Goal: Check status: Check status

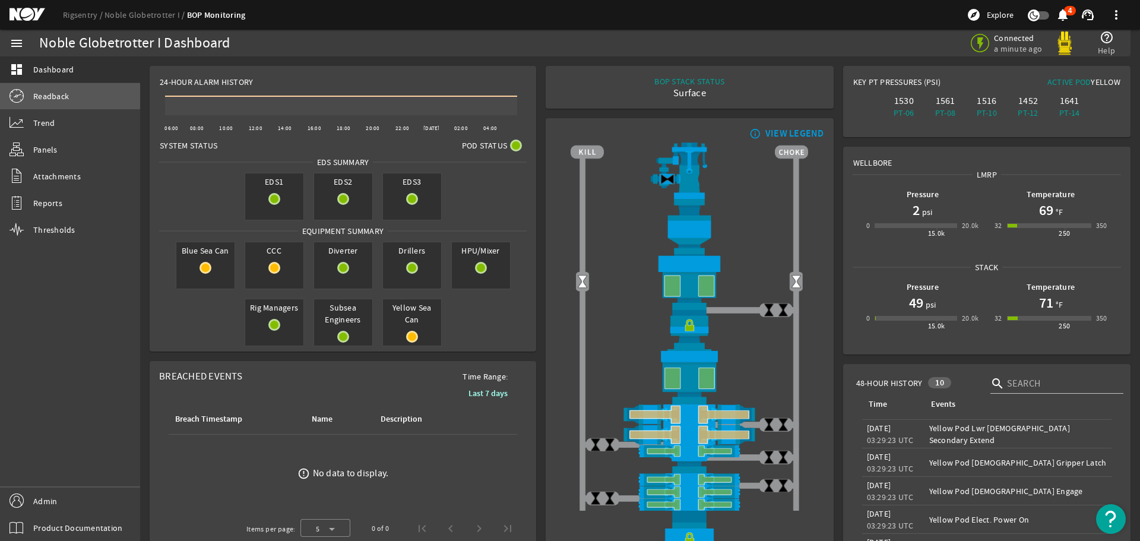
click at [53, 96] on span "Readback" at bounding box center [51, 96] width 36 height 12
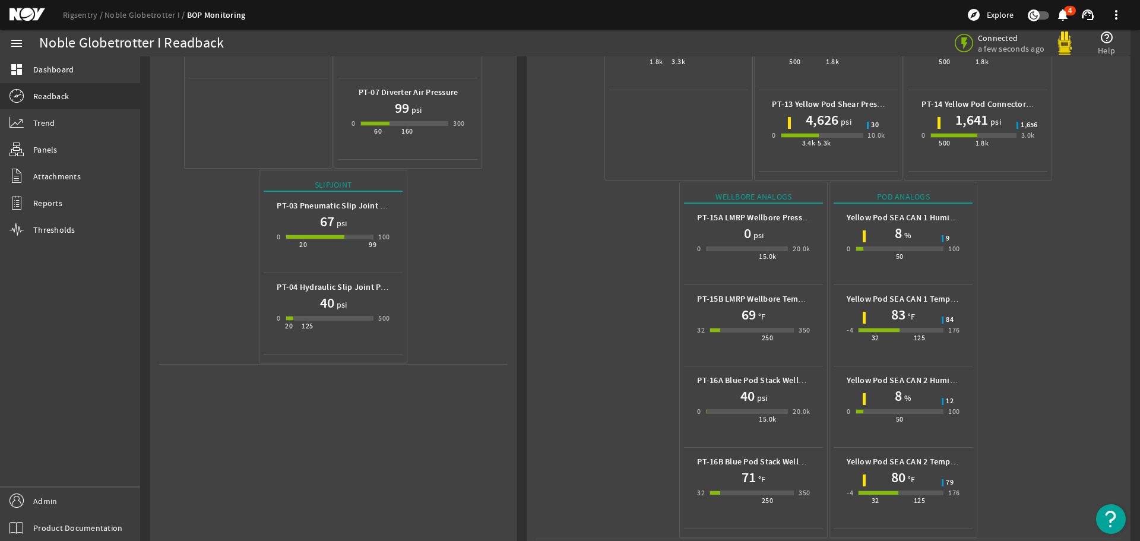
scroll to position [366, 0]
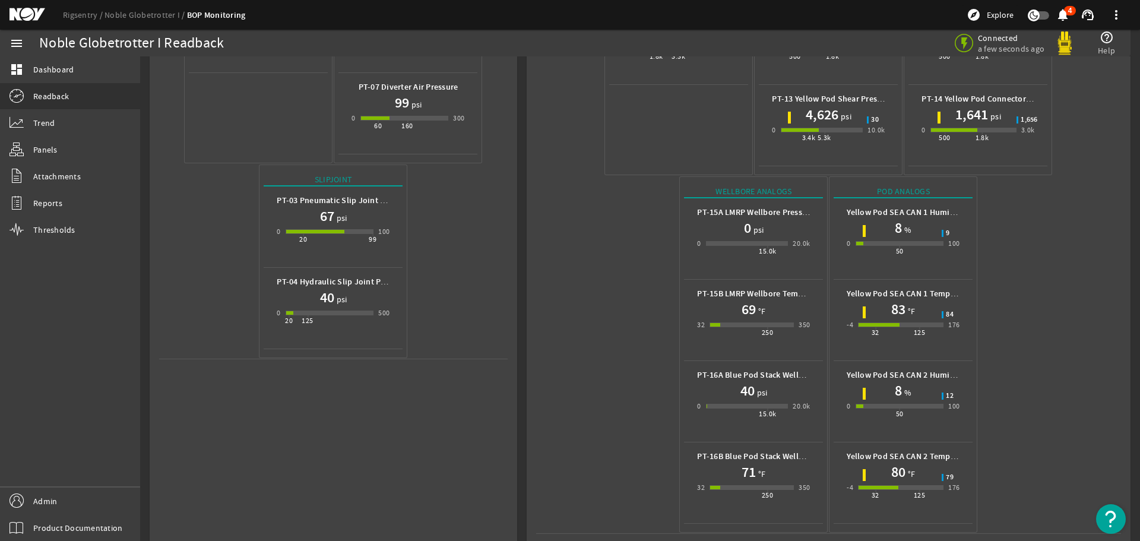
click at [34, 14] on mat-icon at bounding box center [36, 15] width 53 height 14
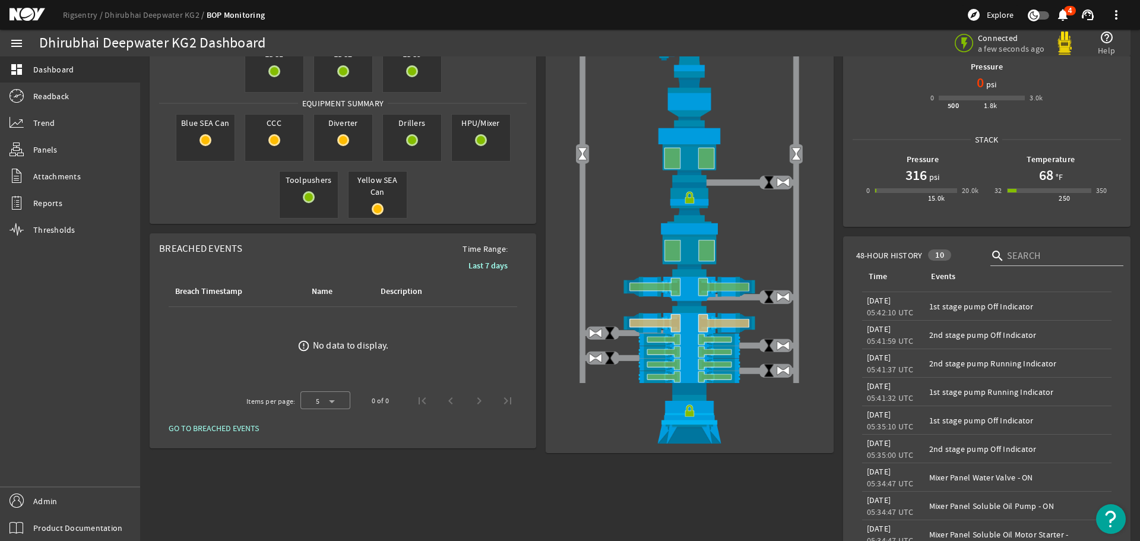
scroll to position [178, 0]
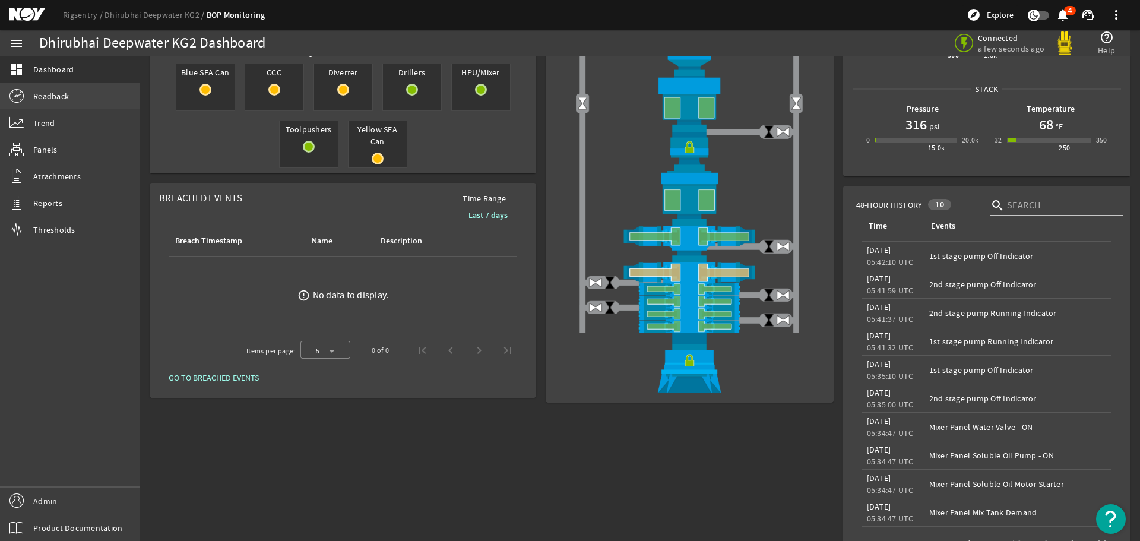
click at [45, 96] on span "Readback" at bounding box center [51, 96] width 36 height 12
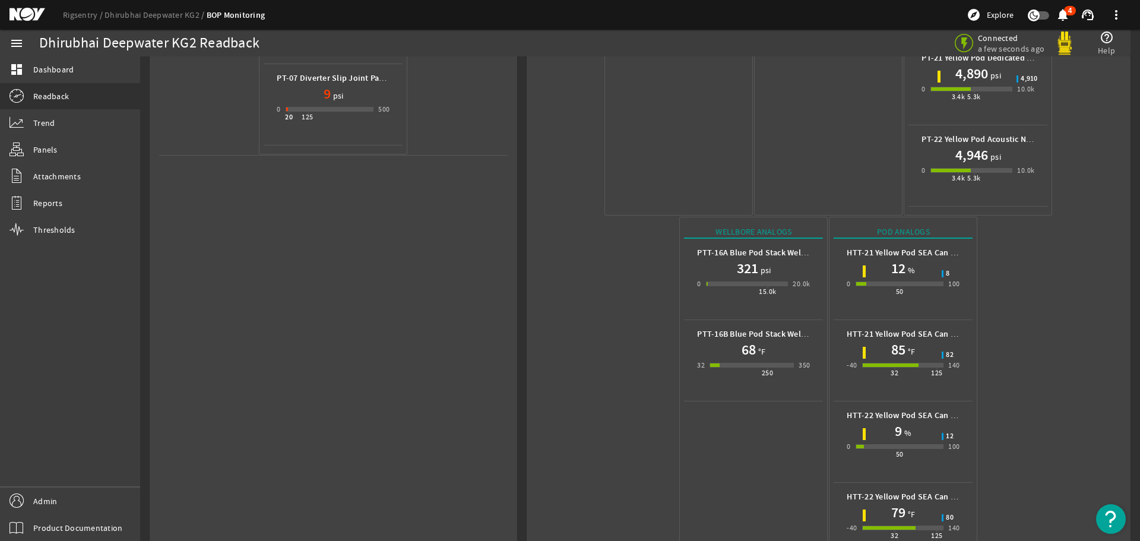
scroll to position [610, 0]
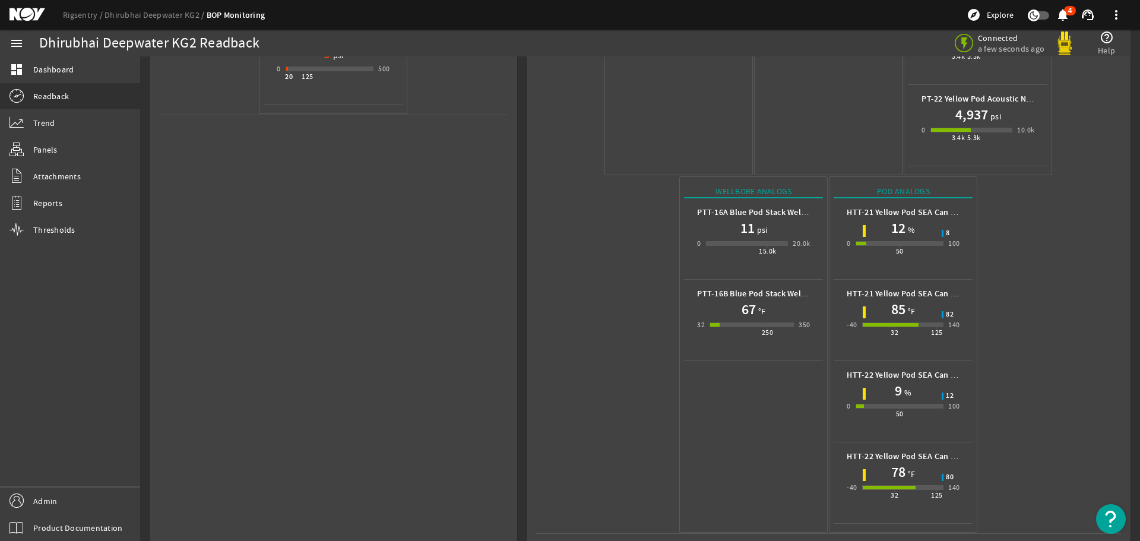
click at [29, 17] on mat-icon at bounding box center [36, 15] width 53 height 14
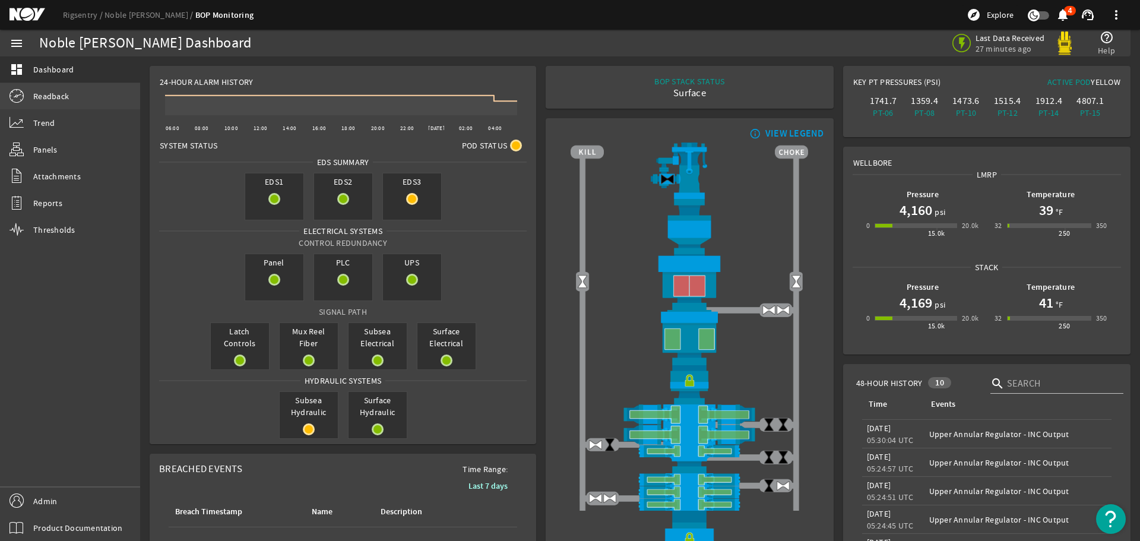
click at [53, 97] on span "Readback" at bounding box center [51, 96] width 36 height 12
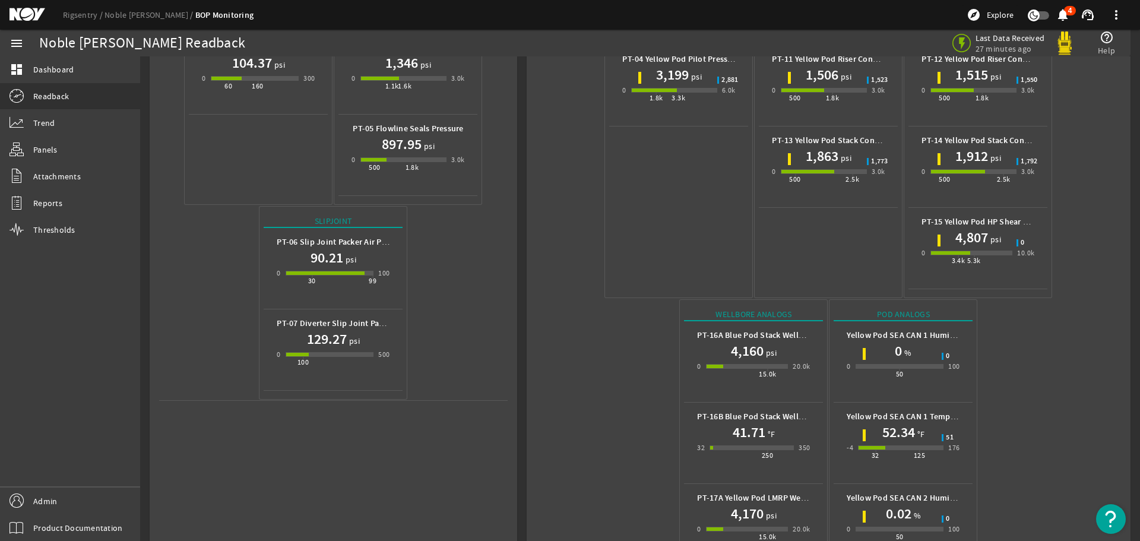
scroll to position [448, 0]
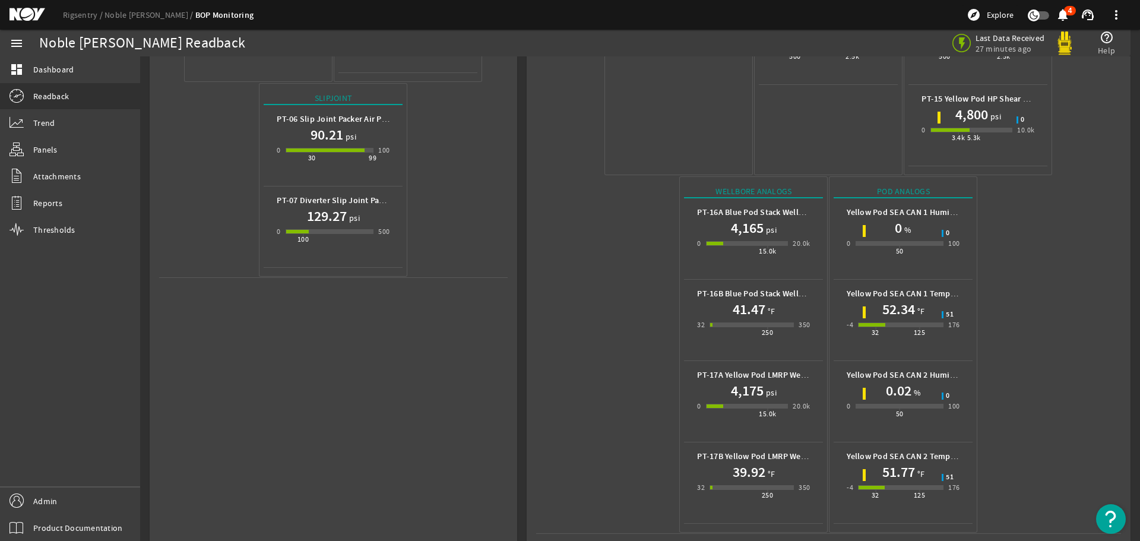
click at [31, 17] on mat-icon at bounding box center [36, 15] width 53 height 14
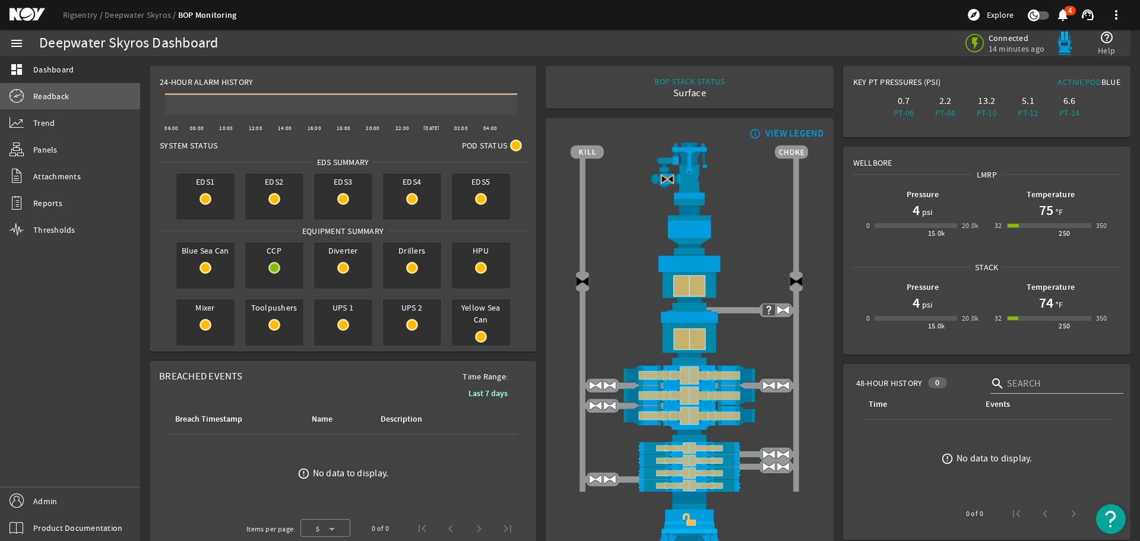
click at [43, 96] on span "Readback" at bounding box center [51, 96] width 36 height 12
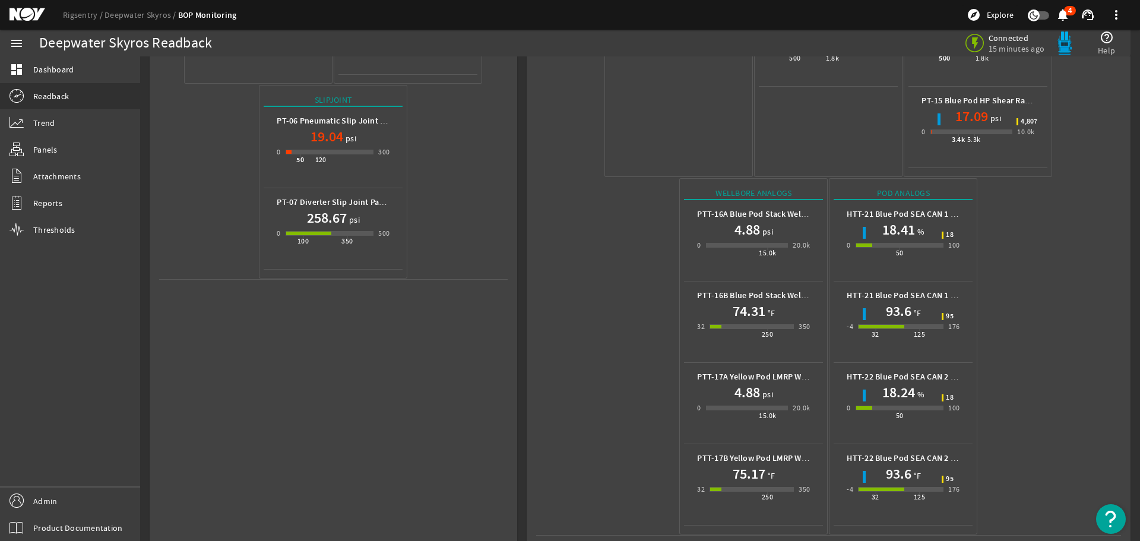
scroll to position [448, 0]
